Goal: Transaction & Acquisition: Purchase product/service

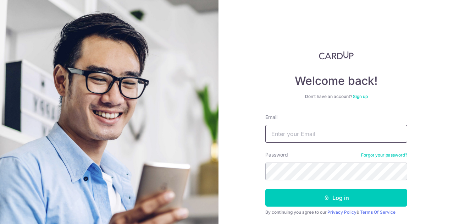
click at [287, 137] on input "Email" at bounding box center [336, 134] width 142 height 18
type input "a"
type input "[EMAIL_ADDRESS][DOMAIN_NAME]"
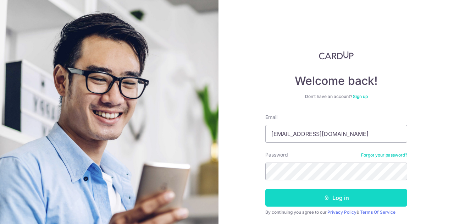
click at [322, 194] on button "Log in" at bounding box center [336, 198] width 142 height 18
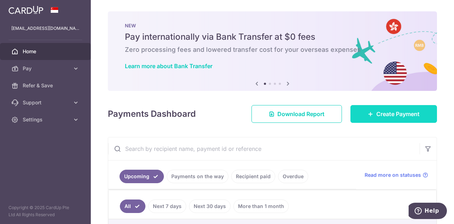
click at [367, 117] on link "Create Payment" at bounding box center [394, 114] width 87 height 18
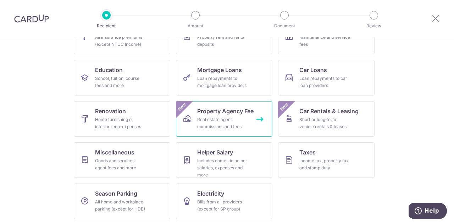
scroll to position [40, 0]
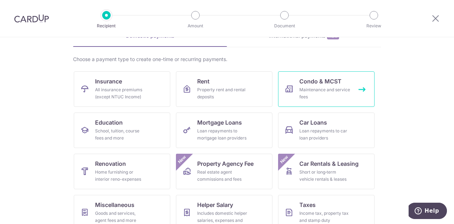
click at [307, 85] on link "Condo & MCST Maintenance and service fees" at bounding box center [326, 88] width 97 height 35
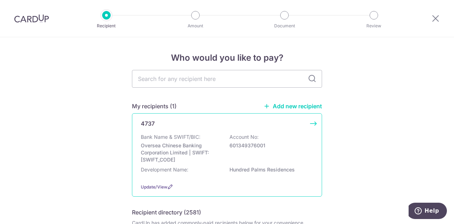
click at [231, 143] on p "601349376001" at bounding box center [270, 145] width 80 height 7
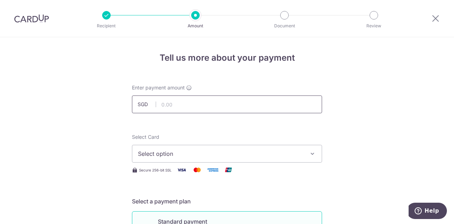
click at [216, 103] on input "text" at bounding box center [227, 104] width 190 height 18
type input "1,000.62"
click at [211, 152] on span "Select option" at bounding box center [220, 153] width 165 height 9
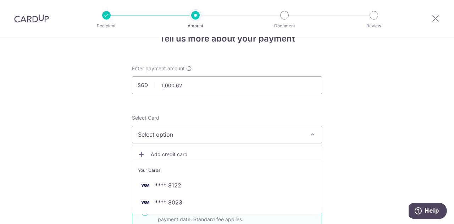
scroll to position [21, 0]
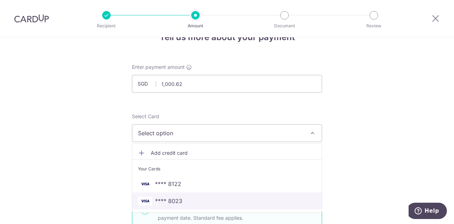
click at [187, 198] on span "**** 8023" at bounding box center [227, 201] width 178 height 9
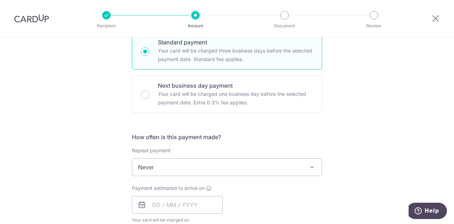
scroll to position [211, 0]
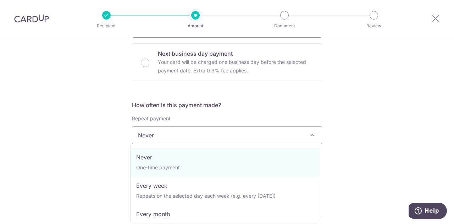
click at [160, 136] on span "Never" at bounding box center [227, 135] width 190 height 17
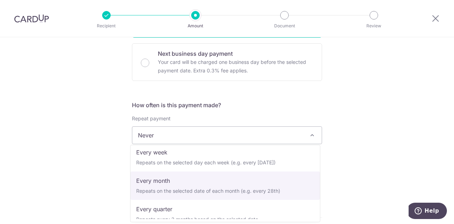
scroll to position [39, 0]
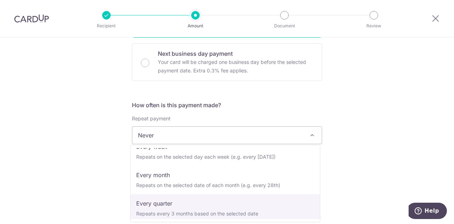
select select "4"
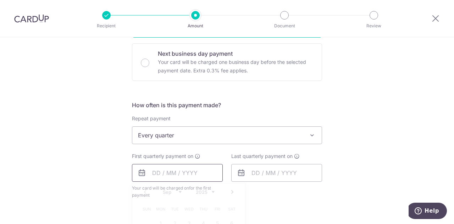
click at [180, 169] on input "text" at bounding box center [177, 173] width 91 height 18
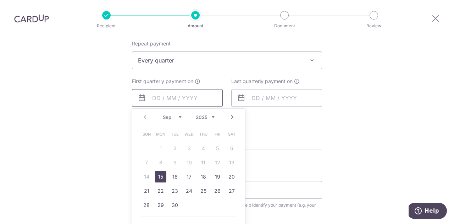
scroll to position [287, 0]
click at [212, 188] on link "26" at bounding box center [217, 189] width 11 height 11
type input "[DATE]"
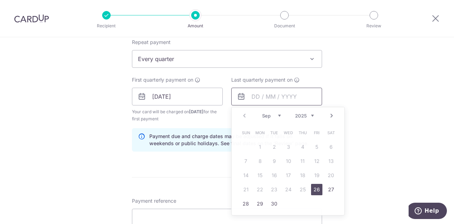
click at [256, 96] on input "text" at bounding box center [276, 97] width 91 height 18
click at [275, 115] on select "Sep Oct Nov Dec" at bounding box center [271, 116] width 19 height 6
click at [296, 113] on select "2025 2026 2027 2028 2029 2030 2031 2032 2033 2034 2035" at bounding box center [304, 116] width 19 height 6
click at [295, 113] on select "2025 2026 2027 2028 2029 2030 2031 2032 2033 2034 2035" at bounding box center [304, 116] width 19 height 6
click at [263, 115] on select "Sep Oct Nov Dec" at bounding box center [271, 116] width 19 height 6
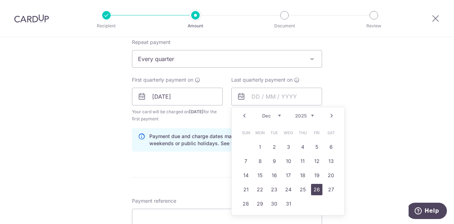
click at [313, 190] on link "26" at bounding box center [316, 189] width 11 height 11
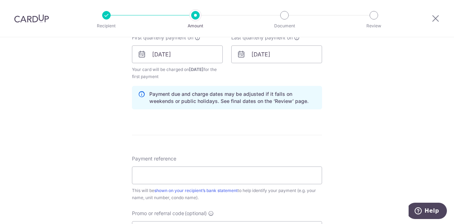
scroll to position [330, 0]
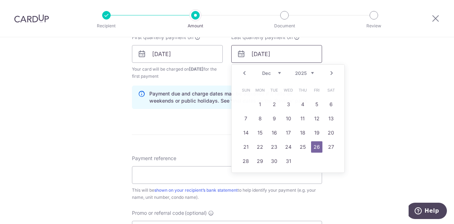
click at [257, 56] on input "[DATE]" at bounding box center [276, 54] width 91 height 18
click at [297, 148] on link "25" at bounding box center [302, 146] width 11 height 11
click at [260, 54] on input "25/12/2025" at bounding box center [276, 54] width 91 height 18
click at [315, 145] on link "26" at bounding box center [316, 146] width 11 height 11
type input "[DATE]"
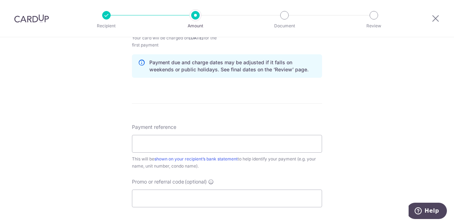
scroll to position [362, 0]
click at [202, 142] on input "Payment reference" at bounding box center [227, 143] width 190 height 18
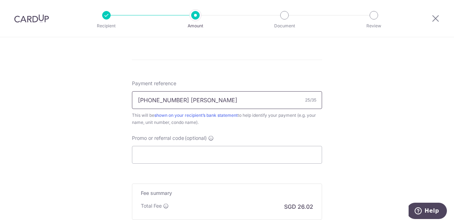
scroll to position [405, 0]
type input "[PHONE_NUMBER] [PERSON_NAME]"
click at [153, 157] on input "Promo or referral code (optional)" at bounding box center [227, 155] width 190 height 18
paste input "REC185"
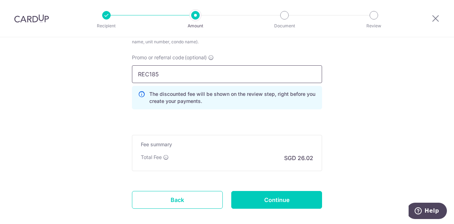
scroll to position [486, 0]
type input "REC185"
click at [240, 202] on input "Continue" at bounding box center [276, 200] width 91 height 18
type input "Create Schedule"
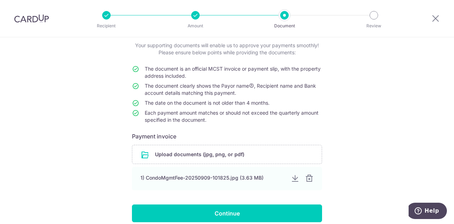
scroll to position [55, 0]
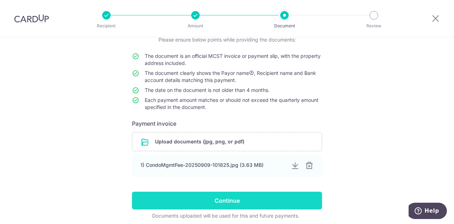
click at [207, 203] on input "Continue" at bounding box center [227, 201] width 190 height 18
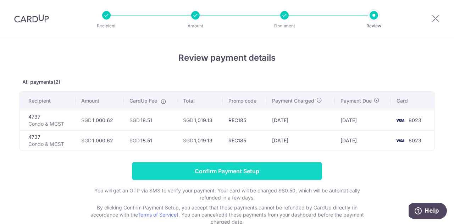
click at [226, 167] on input "Confirm Payment Setup" at bounding box center [227, 171] width 190 height 18
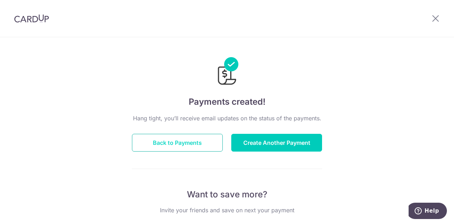
click at [171, 142] on button "Back to Payments" at bounding box center [177, 143] width 91 height 18
